Goal: Task Accomplishment & Management: Manage account settings

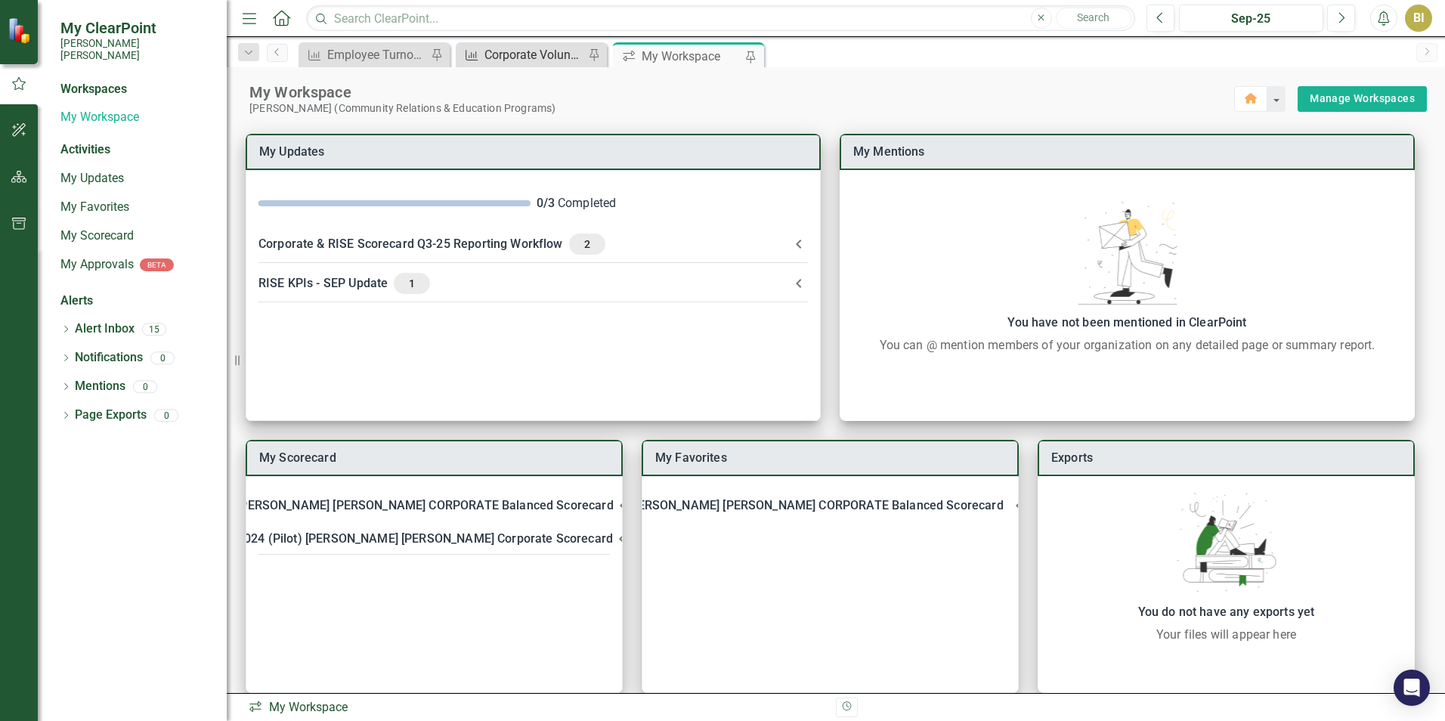
click at [539, 59] on div "Corporate Volunteerism Rate" at bounding box center [534, 54] width 100 height 19
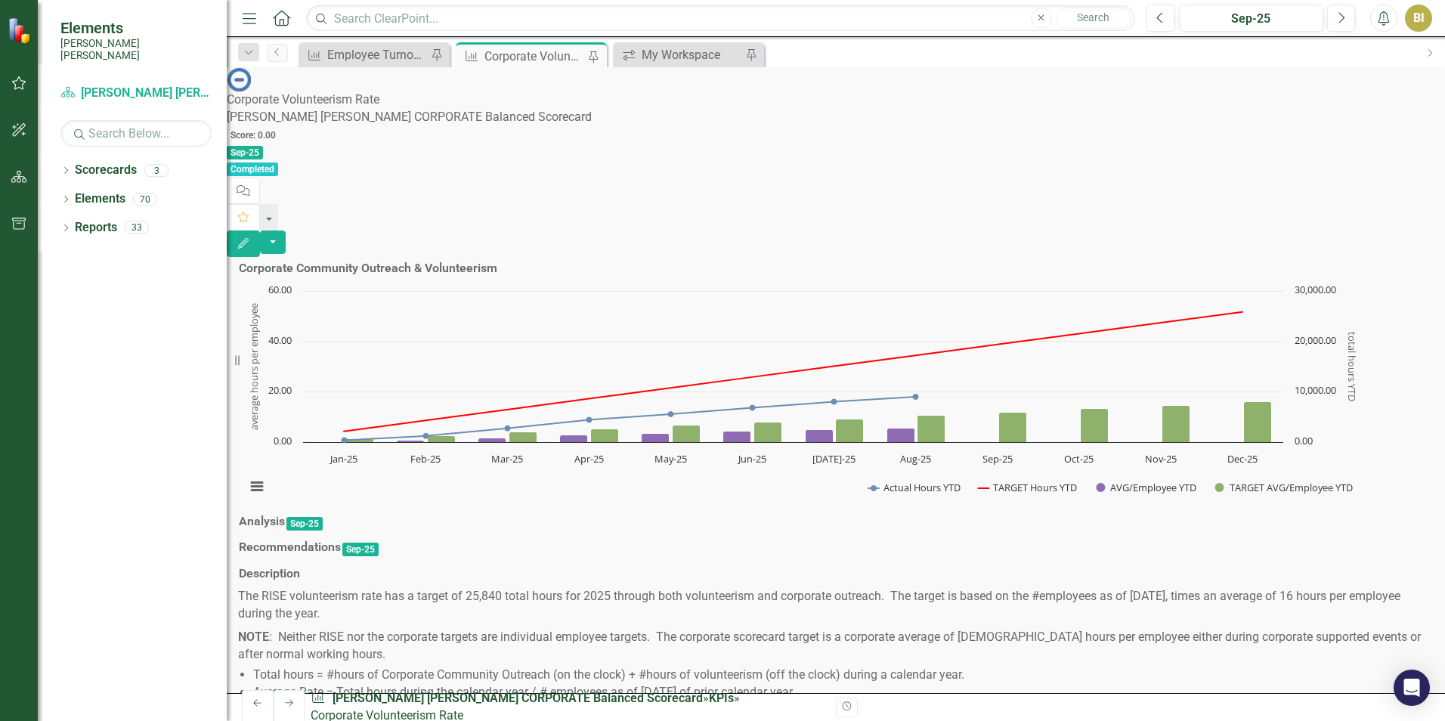
scroll to position [907, 0]
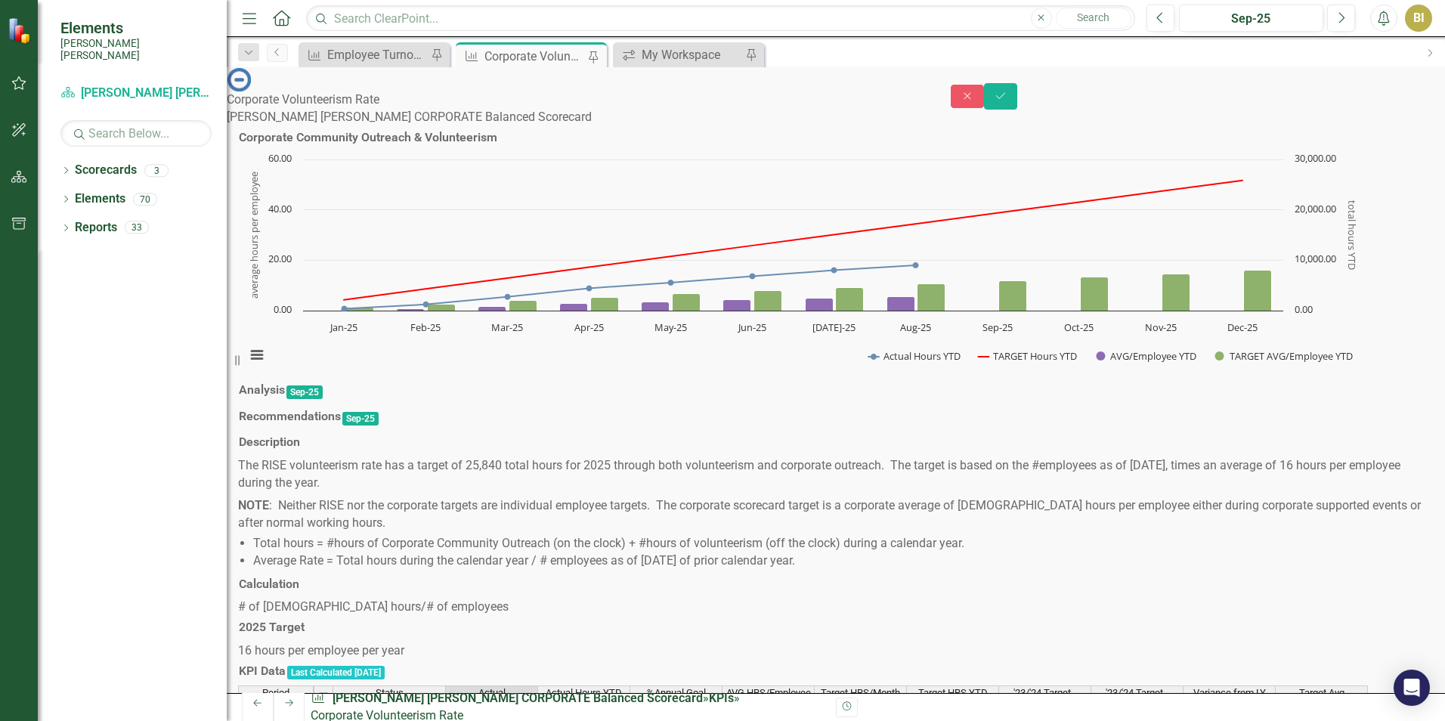
type textarea "2686.75"
click at [1007, 91] on icon "Save" at bounding box center [1001, 96] width 14 height 11
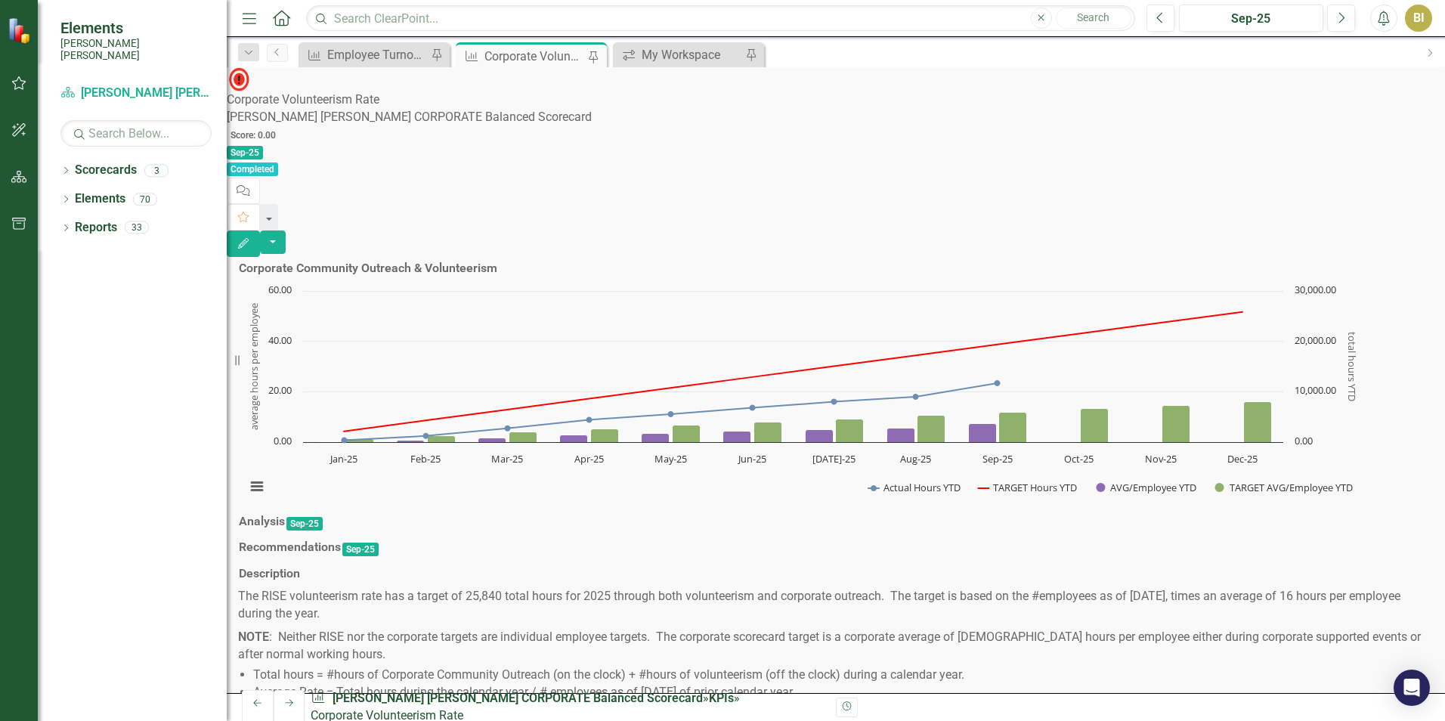
scroll to position [982, 0]
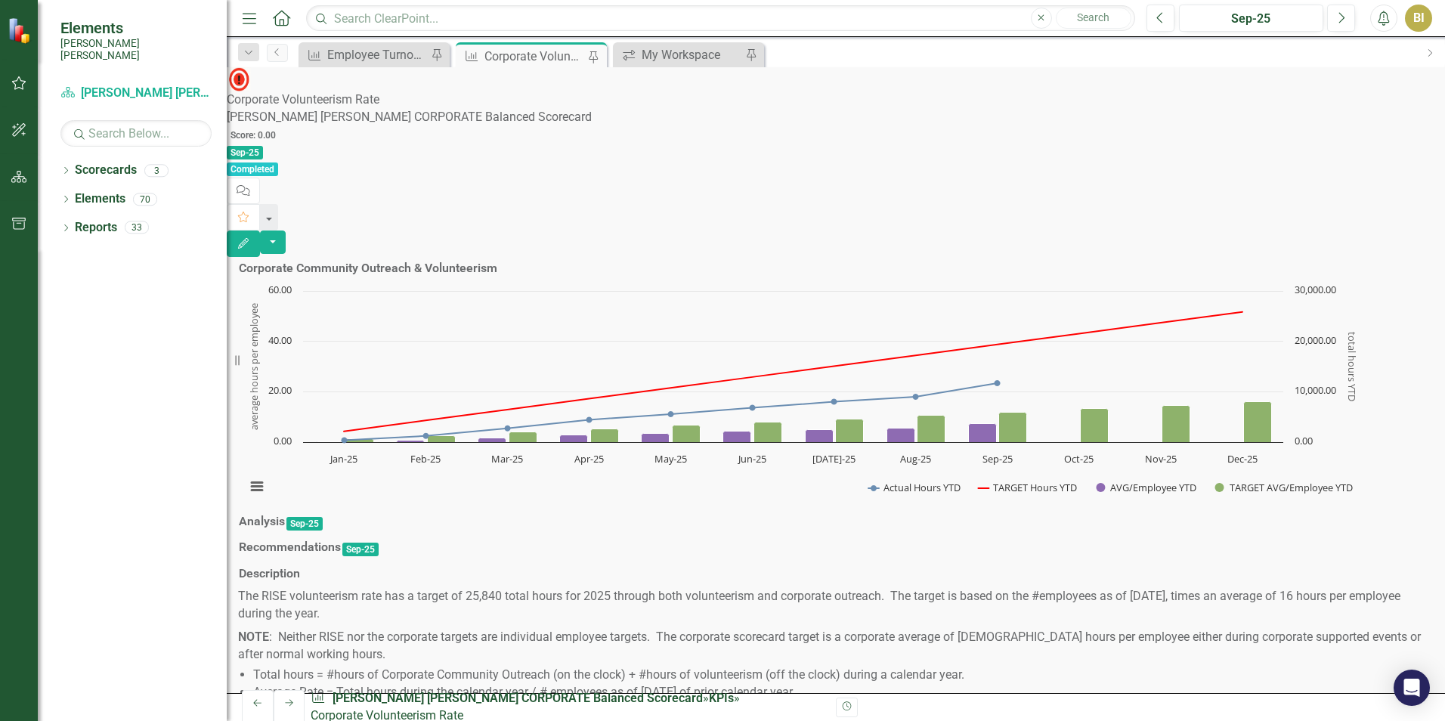
scroll to position [907, 0]
drag, startPoint x: 281, startPoint y: 414, endPoint x: 1373, endPoint y: 602, distance: 1108.2
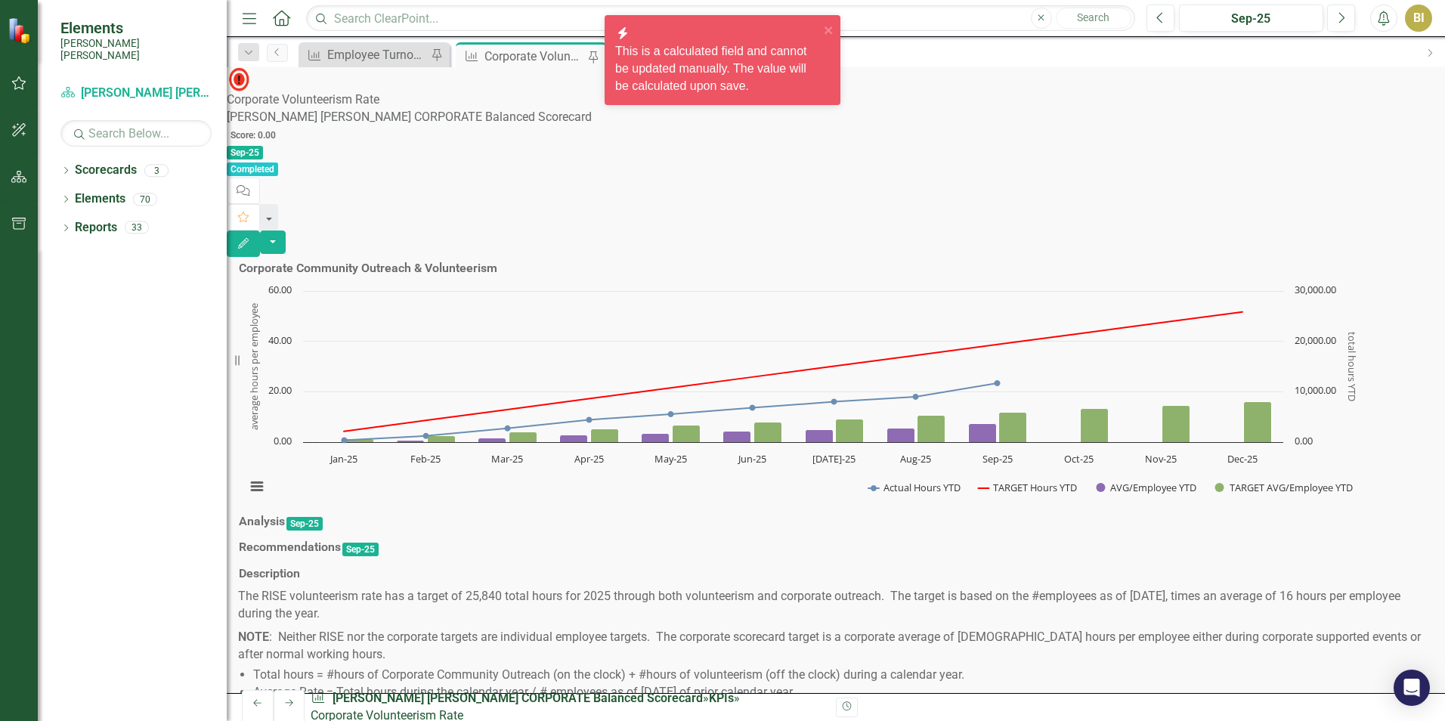
drag, startPoint x: 957, startPoint y: 76, endPoint x: 939, endPoint y: 82, distance: 18.9
click at [957, 76] on div "Corporate Volunteerism Rate [PERSON_NAME] [PERSON_NAME] CORPORATE Balanced Scor…" at bounding box center [836, 162] width 1218 height 190
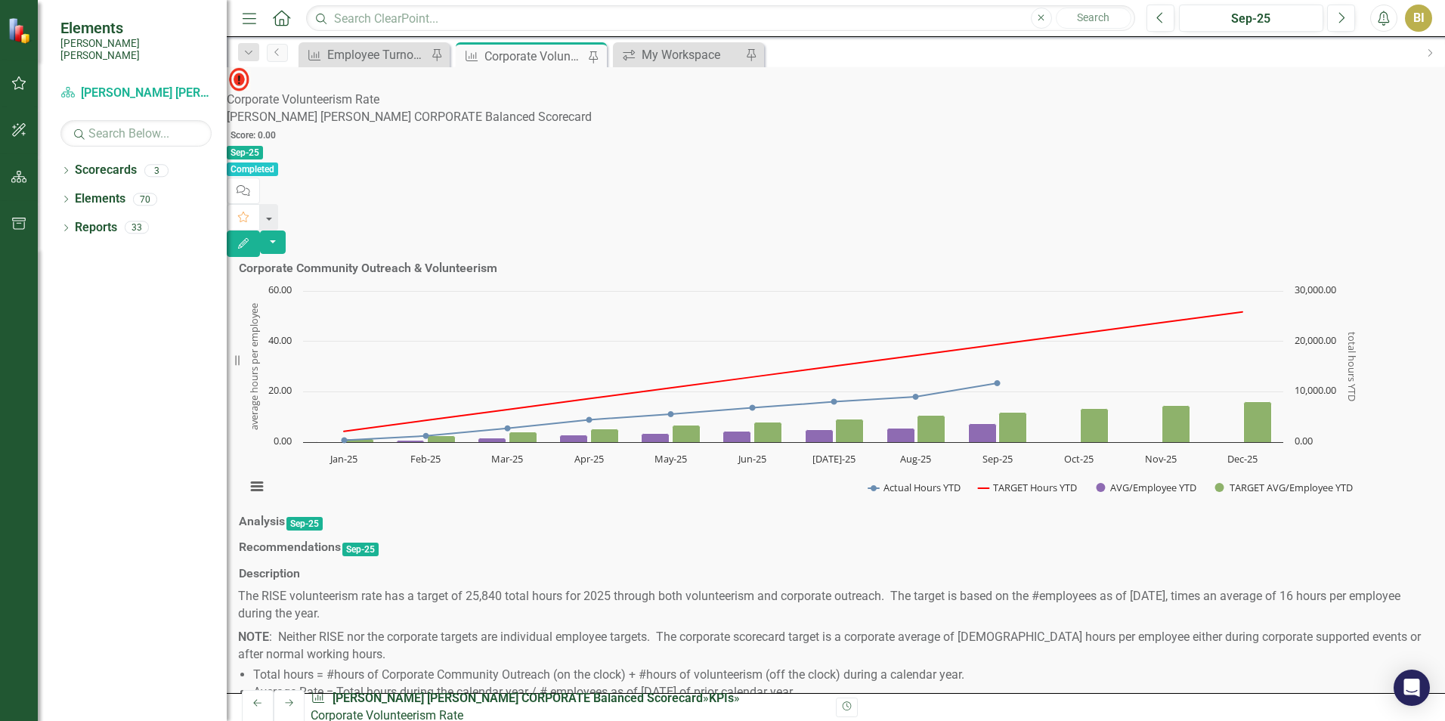
scroll to position [680, 0]
click at [398, 60] on div "Employee Turnover Rate​" at bounding box center [377, 54] width 100 height 19
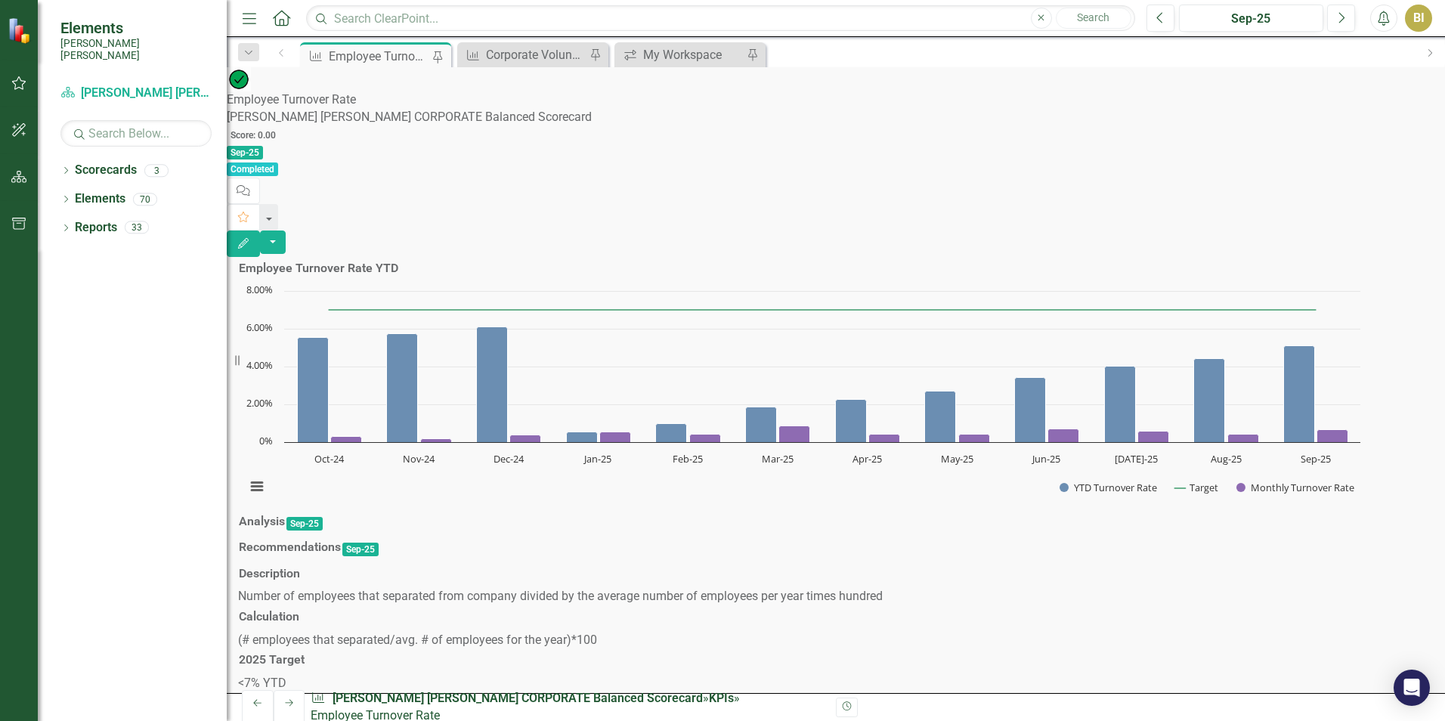
scroll to position [831, 0]
